Goal: Transaction & Acquisition: Purchase product/service

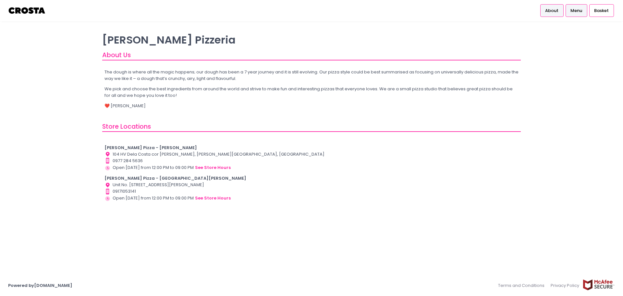
click at [574, 12] on span "Menu" at bounding box center [577, 10] width 12 height 6
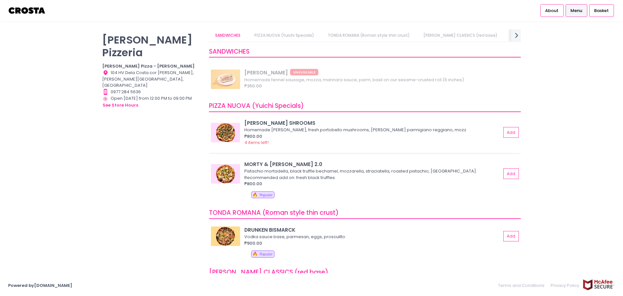
click at [232, 131] on img at bounding box center [225, 132] width 29 height 19
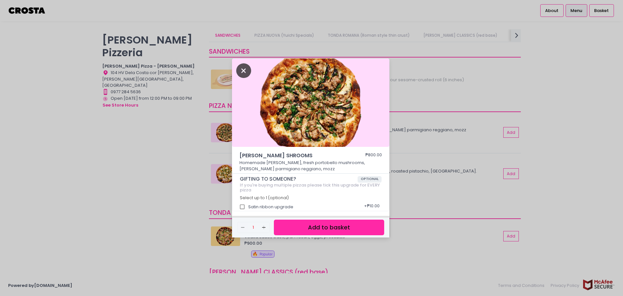
click at [241, 71] on icon "Close" at bounding box center [243, 70] width 15 height 15
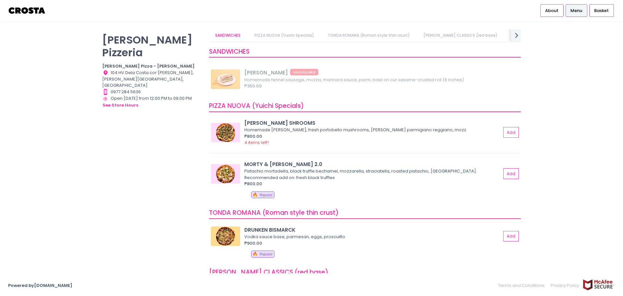
click at [221, 170] on img at bounding box center [225, 173] width 29 height 19
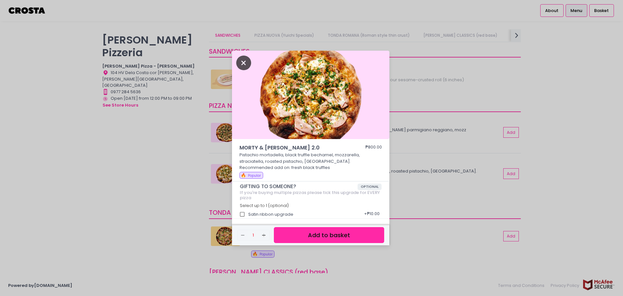
click at [245, 60] on icon "Close" at bounding box center [243, 63] width 15 height 15
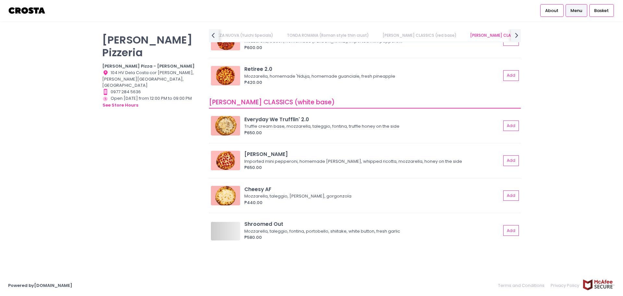
scroll to position [0, 95]
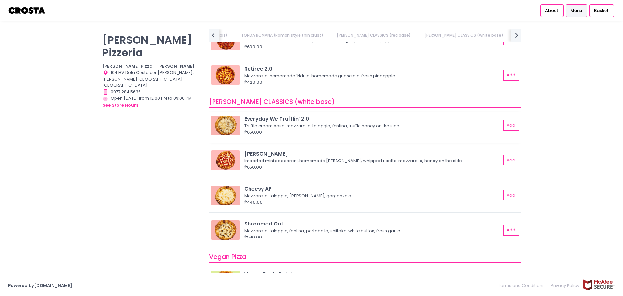
click at [227, 123] on img at bounding box center [225, 125] width 29 height 19
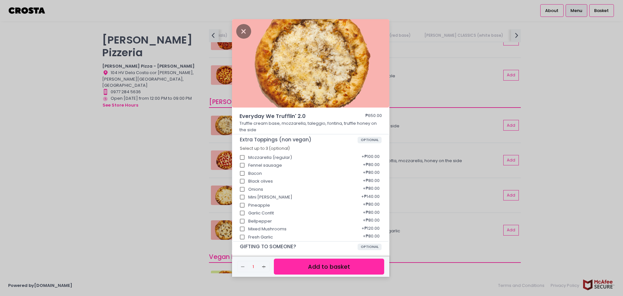
click at [202, 147] on div "Everyday We Trufflin' 2.0 ₱650.00 Truffle cream base, mozzarella, taleggio, fon…" at bounding box center [311, 148] width 623 height 296
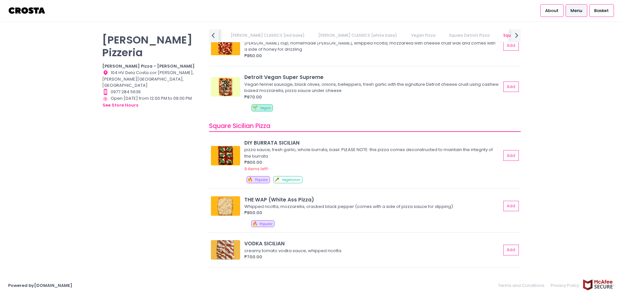
scroll to position [844, 0]
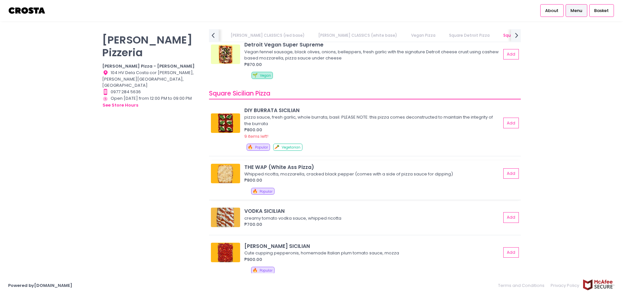
click at [227, 170] on img at bounding box center [225, 173] width 29 height 19
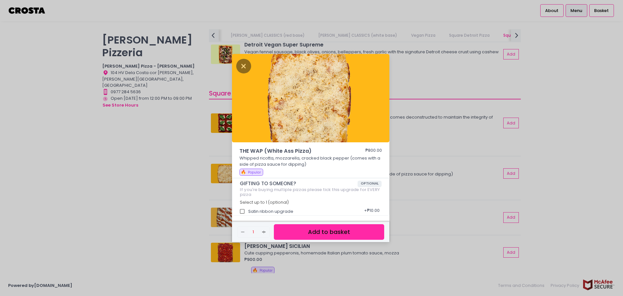
click at [203, 171] on div "THE WAP (White Ass Pizza) ₱800.00 Whipped ricotta, mozzarella, cracked black pe…" at bounding box center [311, 148] width 623 height 296
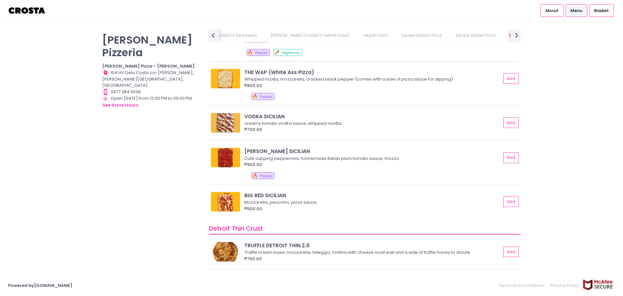
scroll to position [941, 0]
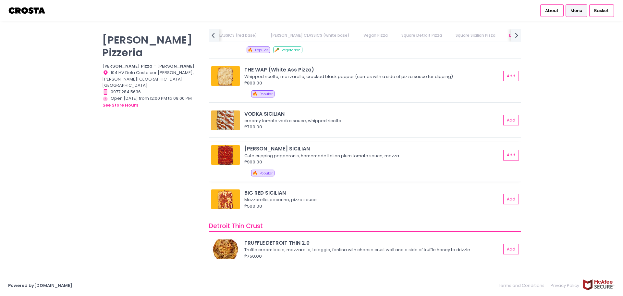
click at [226, 156] on img at bounding box center [225, 154] width 29 height 19
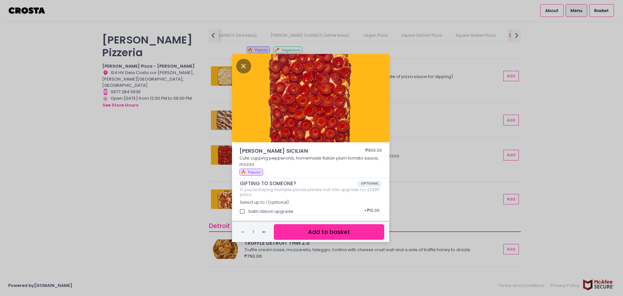
click at [182, 163] on div "[PERSON_NAME] SICILIAN ₱900.00 Cute cupping pepperonis, homemade Italian plum t…" at bounding box center [311, 148] width 623 height 296
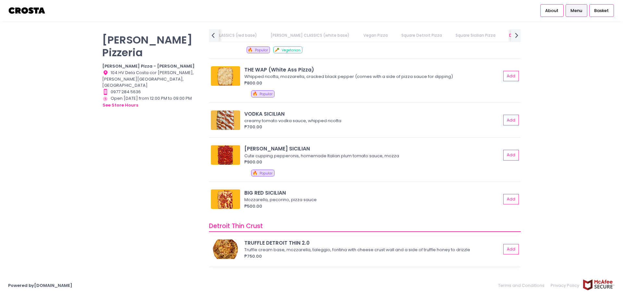
click at [220, 246] on img at bounding box center [225, 248] width 29 height 19
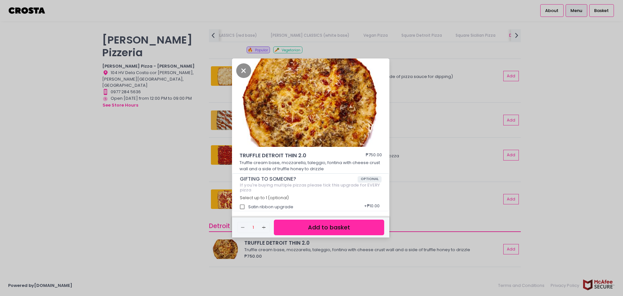
click at [176, 220] on div "TRUFFLE DETROIT THIN 2.0 ₱750.00 Truffle cream base, mozzarella, taleggio, font…" at bounding box center [311, 148] width 623 height 296
